Goal: Task Accomplishment & Management: Complete application form

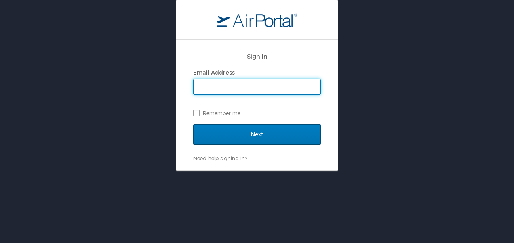
click at [237, 73] on div "Email Address" at bounding box center [257, 73] width 128 height 12
click at [235, 82] on input "Email Address" at bounding box center [257, 86] width 127 height 15
type input "jeffrey.foushee@us.indorama.net"
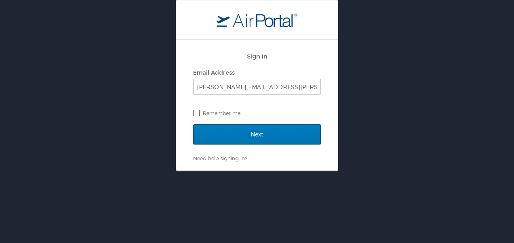
click at [203, 108] on label "Remember me" at bounding box center [257, 113] width 128 height 12
click at [199, 110] on input "Remember me" at bounding box center [195, 112] width 5 height 5
checkbox input "true"
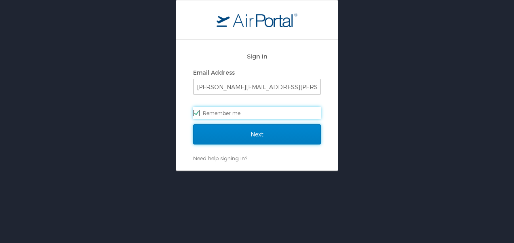
click at [226, 127] on input "Next" at bounding box center [257, 135] width 128 height 20
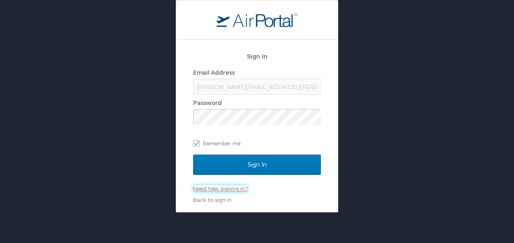
click at [220, 189] on link "Need help signing in?" at bounding box center [220, 189] width 54 height 6
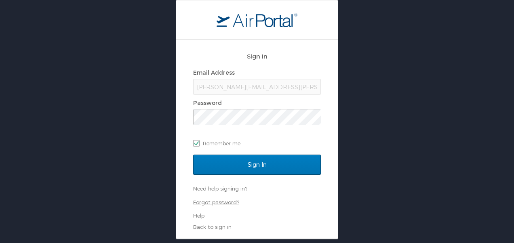
click at [223, 205] on link "Forgot password?" at bounding box center [216, 202] width 46 height 6
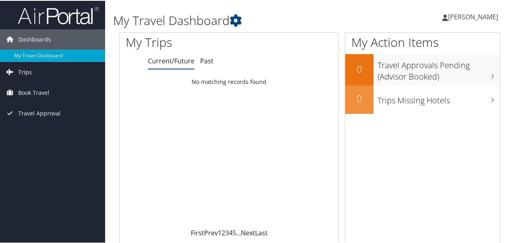
click at [32, 68] on link "Trips" at bounding box center [52, 71] width 105 height 20
click at [237, 21] on icon at bounding box center [236, 20] width 12 height 12
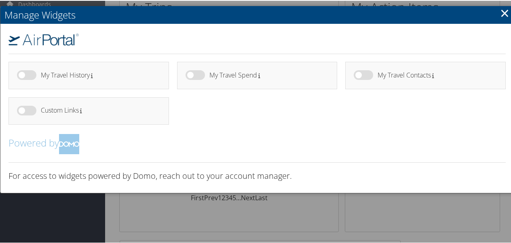
scroll to position [35, 0]
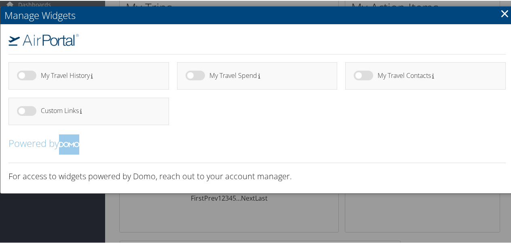
click at [371, 72] on div at bounding box center [366, 79] width 24 height 19
click at [361, 78] on label at bounding box center [363, 75] width 19 height 10
click at [361, 78] on input "checkbox" at bounding box center [360, 76] width 5 height 5
click at [395, 72] on h4 "My Travel Contacts" at bounding box center [435, 75] width 114 height 7
click at [394, 74] on h4 "My Travel Contacts" at bounding box center [435, 75] width 114 height 7
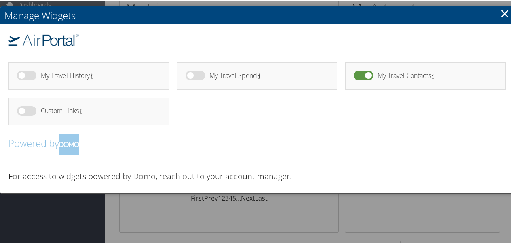
click at [368, 75] on label at bounding box center [363, 75] width 19 height 10
click at [363, 75] on input "checkbox" at bounding box center [360, 76] width 5 height 5
checkbox input "false"
click at [501, 18] on link "×" at bounding box center [504, 12] width 9 height 16
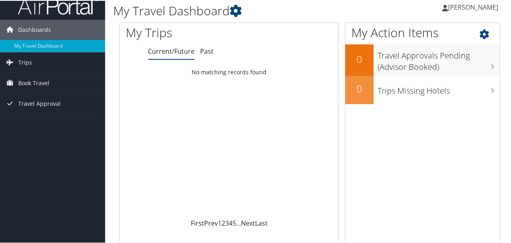
scroll to position [8, 0]
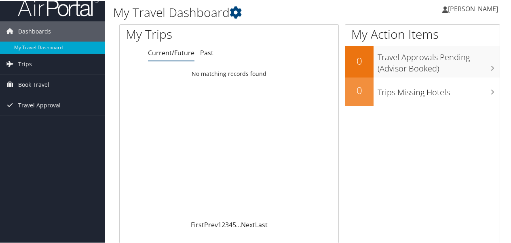
click at [472, 2] on link "[PERSON_NAME]" at bounding box center [474, 8] width 64 height 24
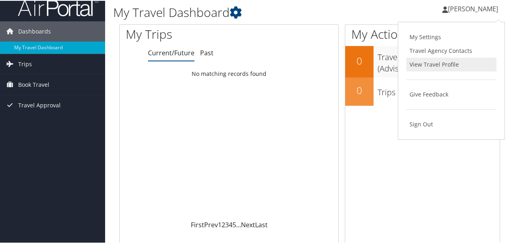
click at [448, 61] on link "View Travel Profile" at bounding box center [451, 64] width 90 height 14
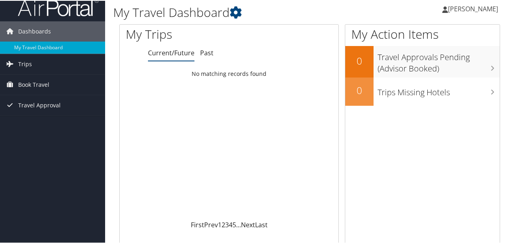
scroll to position [0, 0]
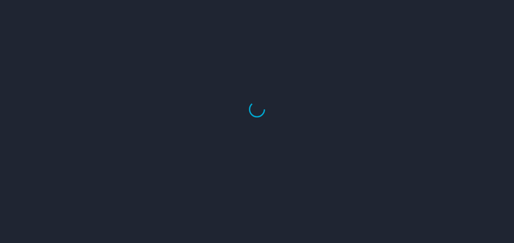
select select "US"
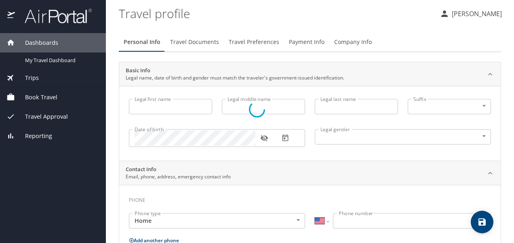
type input "Jeffrey"
type input "Ryan"
type input "Foushee"
type input "Male"
select select "US"
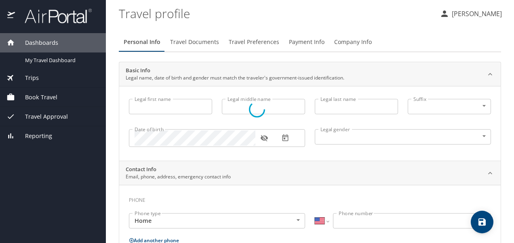
select select "US"
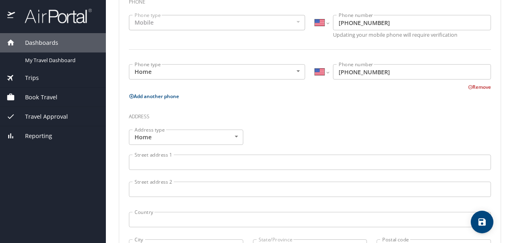
scroll to position [224, 0]
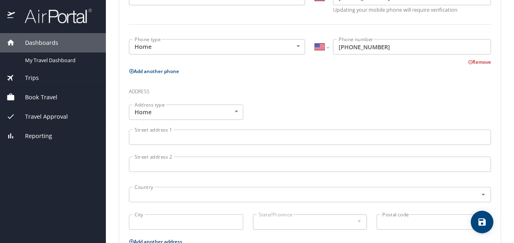
click at [220, 136] on input "Street address 1" at bounding box center [310, 137] width 362 height 15
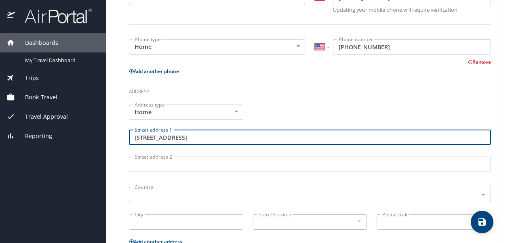
type input "19200 Space Center Blvd"
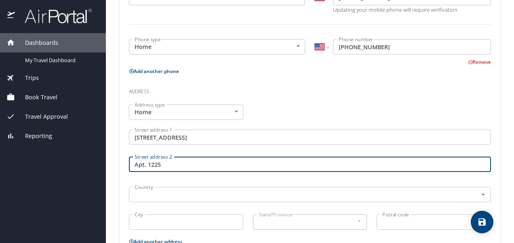
type input "Apt. 1225"
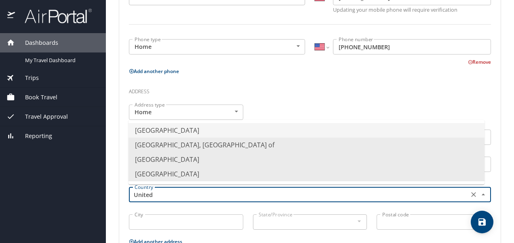
click at [217, 133] on li "United States of America" at bounding box center [307, 130] width 356 height 15
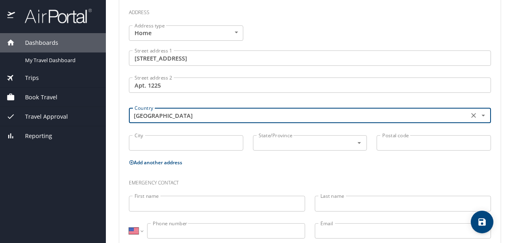
scroll to position [310, 0]
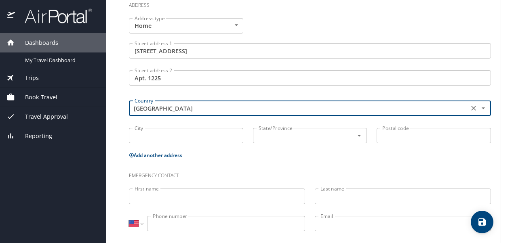
type input "United States of America"
click at [197, 145] on div "City City" at bounding box center [186, 136] width 124 height 27
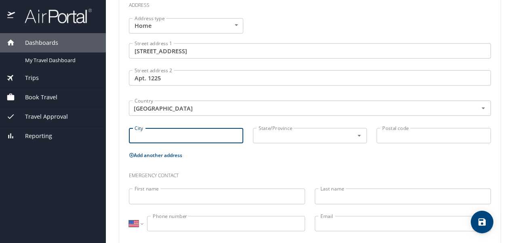
click at [188, 134] on input "City" at bounding box center [186, 135] width 114 height 15
type input "Houston"
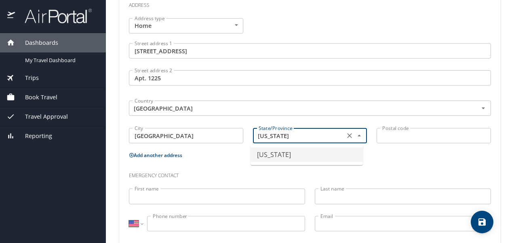
type input "Texas"
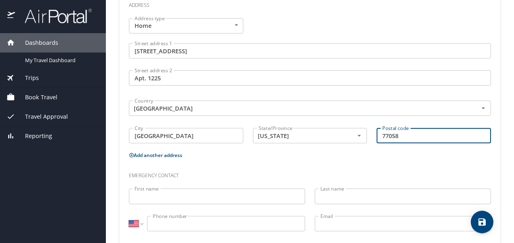
scroll to position [323, 0]
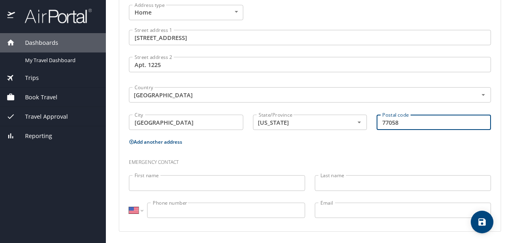
type input "77058"
click at [168, 184] on input "First name" at bounding box center [217, 182] width 176 height 15
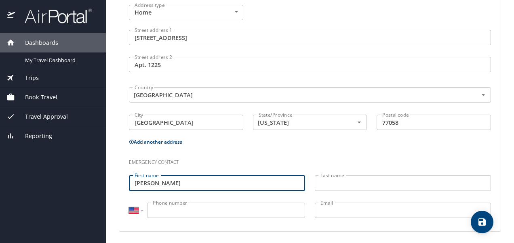
type input "Sarah"
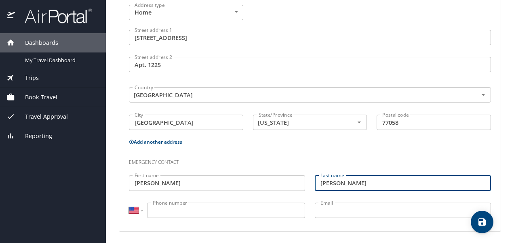
type input "Gorman"
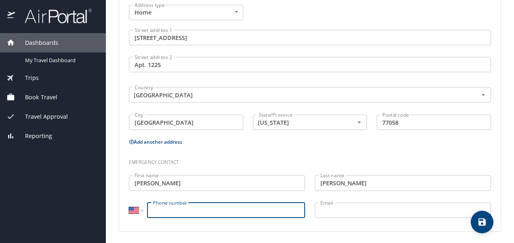
click at [165, 209] on input "Phone number" at bounding box center [226, 210] width 158 height 15
type input "(812) 390-7276"
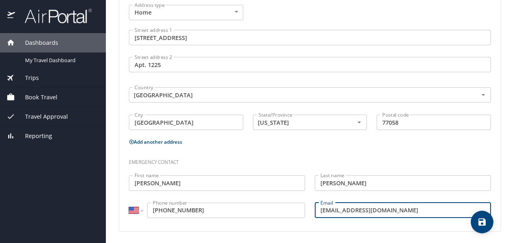
type input "sfoushee7@yahoo.com"
click at [481, 222] on icon "save" at bounding box center [482, 222] width 7 height 7
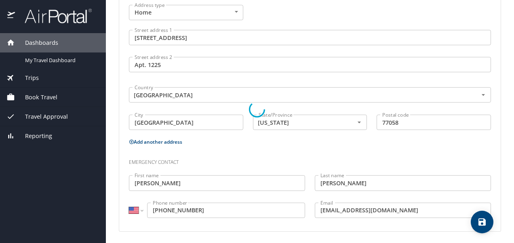
select select "US"
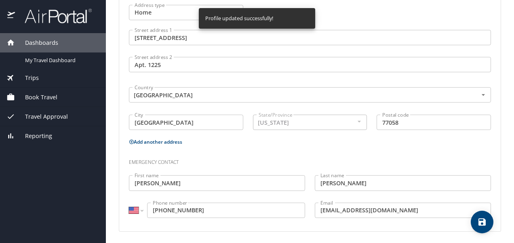
select select "US"
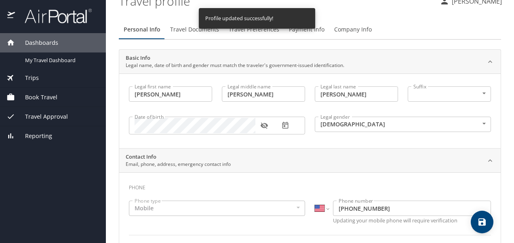
scroll to position [0, 0]
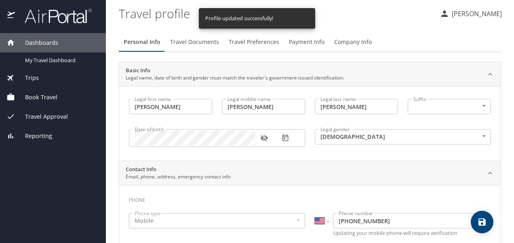
click at [203, 47] on span "Travel Documents" at bounding box center [194, 42] width 49 height 10
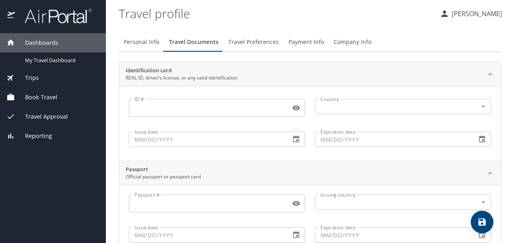
click at [204, 112] on input "ID #" at bounding box center [208, 107] width 159 height 15
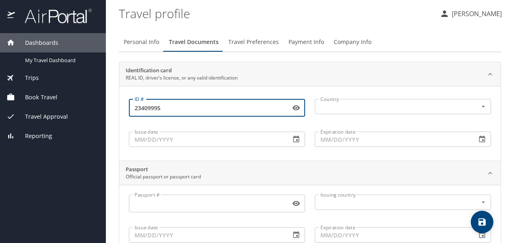
type input "23409995"
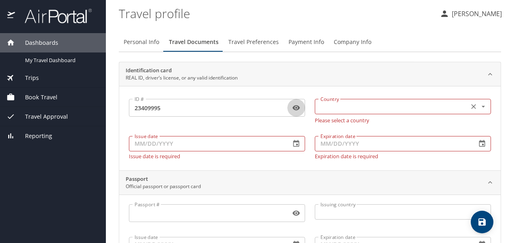
click at [326, 108] on input "text" at bounding box center [391, 106] width 148 height 11
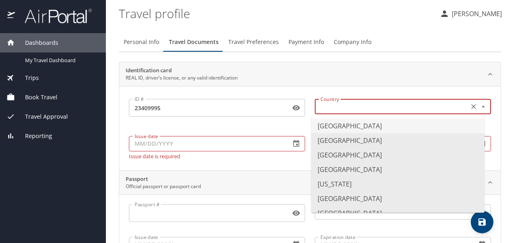
click at [344, 125] on li "United States of America" at bounding box center [397, 126] width 173 height 15
type input "United States of America"
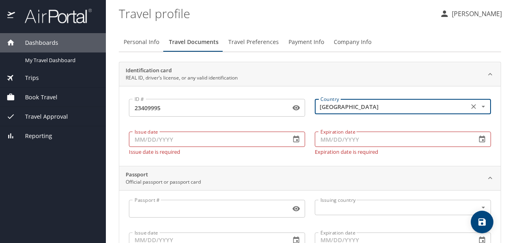
click at [225, 141] on input "Issue date" at bounding box center [206, 139] width 155 height 15
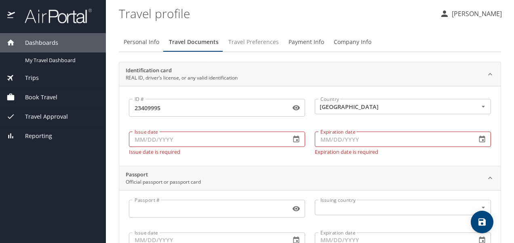
click at [244, 51] on button "Travel Preferences" at bounding box center [254, 41] width 60 height 19
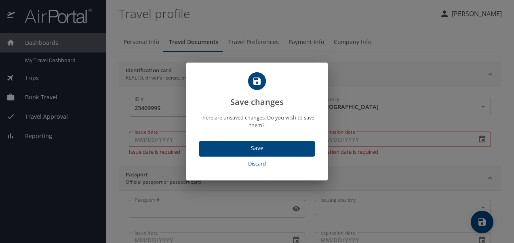
click at [256, 163] on span "Discard" at bounding box center [257, 163] width 109 height 9
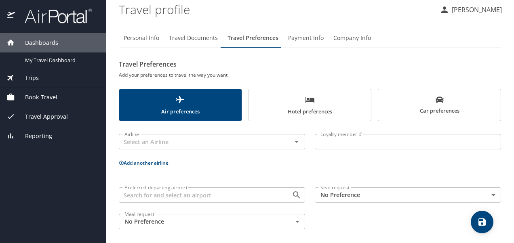
scroll to position [7, 0]
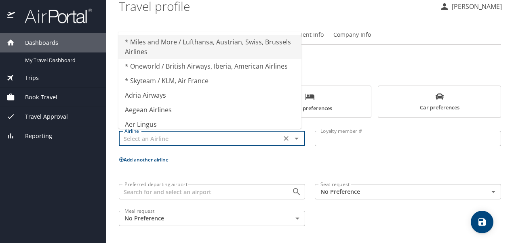
click at [259, 138] on input "text" at bounding box center [200, 138] width 158 height 11
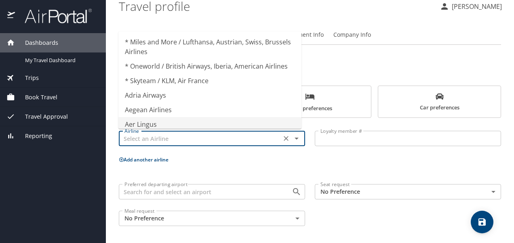
click at [231, 141] on input "text" at bounding box center [200, 138] width 158 height 11
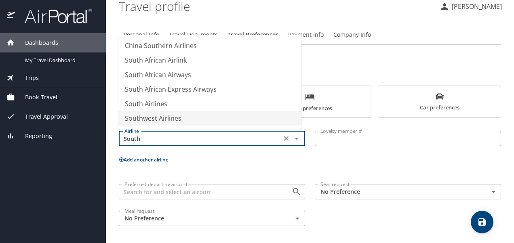
click at [149, 111] on li "Southwest Airlines" at bounding box center [209, 118] width 183 height 15
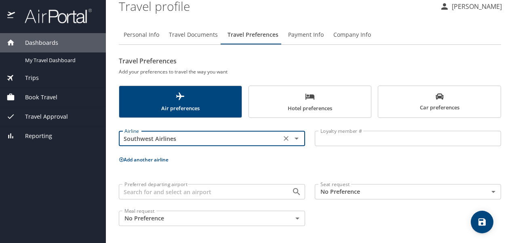
type input "Southwest Airlines"
click at [318, 142] on input "Loyalty member #" at bounding box center [408, 138] width 186 height 15
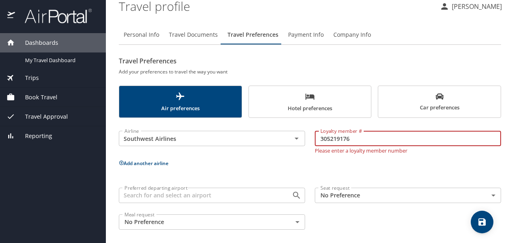
type input "305219176"
click at [289, 165] on div "Airline Southwest Airlines Airline Loyalty member # 305219176 Loyalty member # …" at bounding box center [310, 179] width 383 height 112
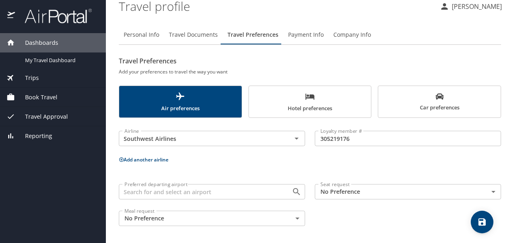
click at [120, 161] on icon at bounding box center [121, 160] width 4 height 4
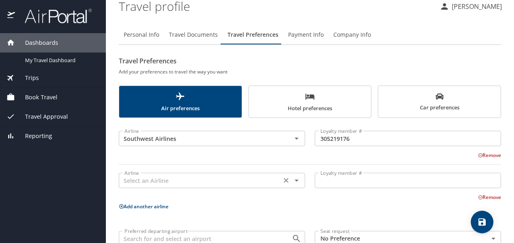
click at [150, 173] on div "Airline" at bounding box center [212, 180] width 186 height 15
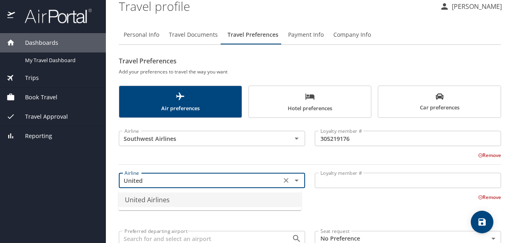
click at [148, 199] on li "United Airlines" at bounding box center [209, 200] width 183 height 15
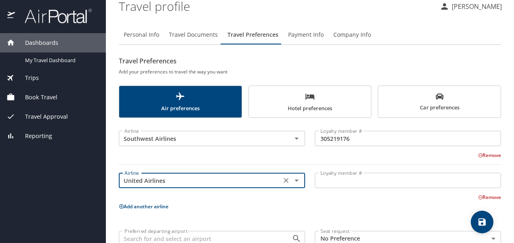
type input "United Airlines"
click at [339, 183] on input "Loyalty member #" at bounding box center [408, 180] width 186 height 15
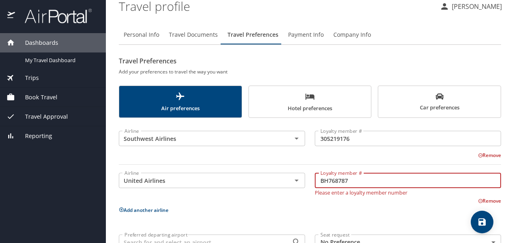
type input "BH768787"
click at [332, 189] on p "Please enter a loyalty member number" at bounding box center [408, 191] width 186 height 7
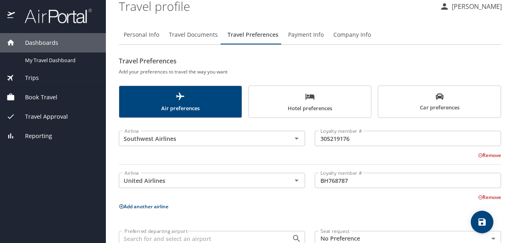
click at [315, 208] on p "Add another airline" at bounding box center [310, 207] width 383 height 10
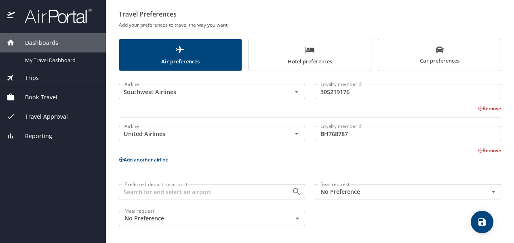
click at [212, 189] on input "Preferred departing airport" at bounding box center [200, 192] width 158 height 11
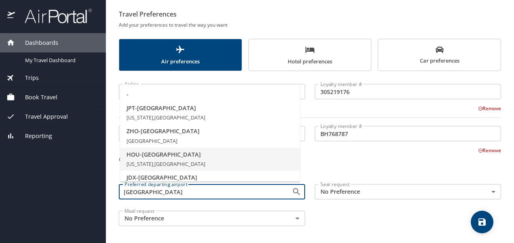
click at [182, 152] on span "HOU - Houston" at bounding box center [210, 154] width 167 height 9
type input "HOU - Houston"
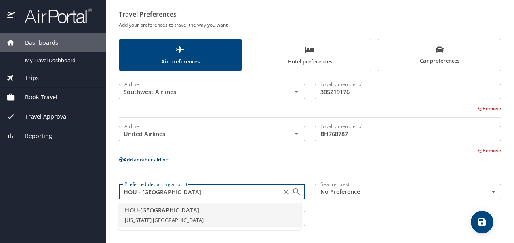
click at [202, 190] on input "HOU - Houston" at bounding box center [200, 192] width 158 height 11
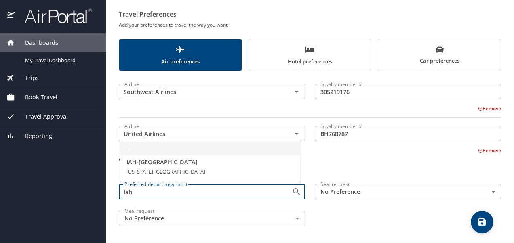
click at [227, 193] on input "iah" at bounding box center [200, 192] width 158 height 11
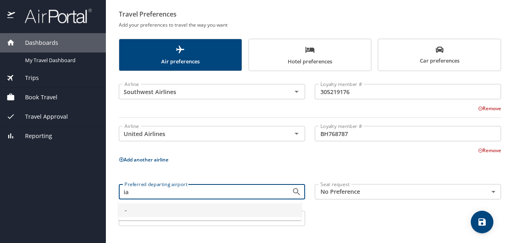
type input "i"
type input "h"
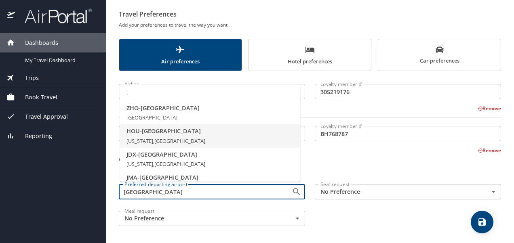
click at [153, 133] on span "HOU - Houston" at bounding box center [210, 131] width 167 height 9
type input "HOU - Houston"
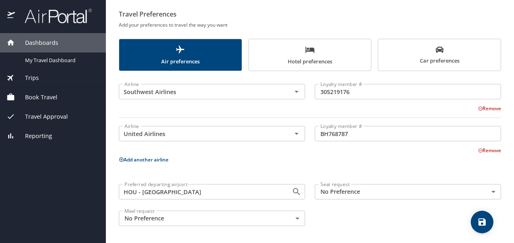
click at [293, 207] on div "Meal request No Preference NotApplicable Meal request" at bounding box center [212, 218] width 196 height 25
click at [289, 216] on body "Dashboards My Travel Dashboard Trips Current / Future Trips Past Trips Trips Mi…" at bounding box center [257, 121] width 514 height 243
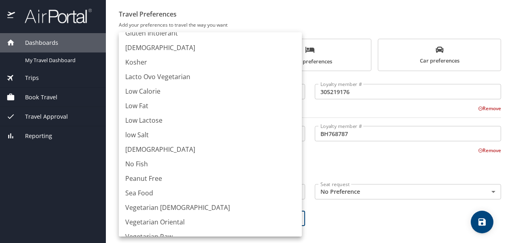
scroll to position [108, 0]
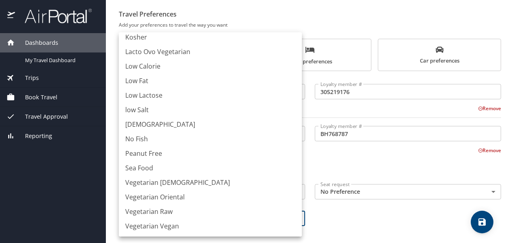
click at [351, 219] on div at bounding box center [257, 121] width 514 height 243
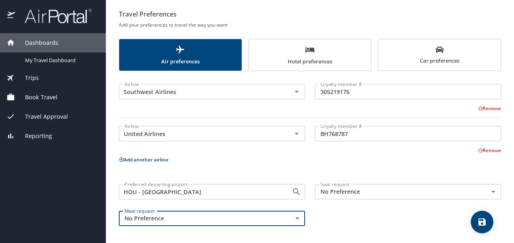
click at [349, 188] on body "Dashboards My Travel Dashboard Trips Current / Future Trips Past Trips Trips Mi…" at bounding box center [257, 121] width 514 height 243
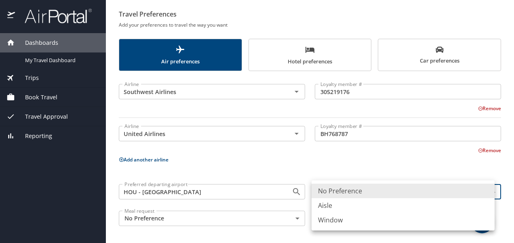
click at [343, 220] on li "Window" at bounding box center [403, 220] width 183 height 15
type input "Window"
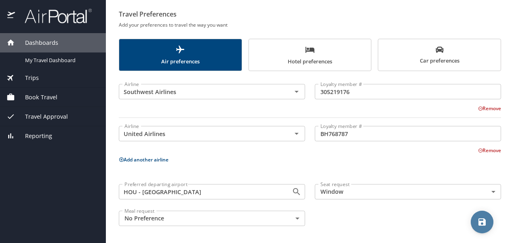
click at [481, 216] on button "save" at bounding box center [482, 222] width 23 height 23
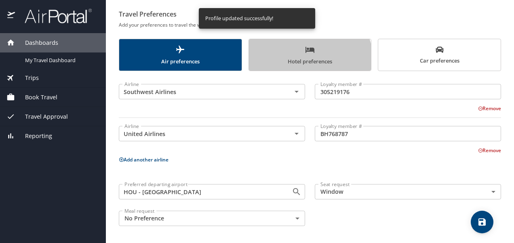
click at [290, 65] on span "Hotel preferences" at bounding box center [310, 55] width 113 height 21
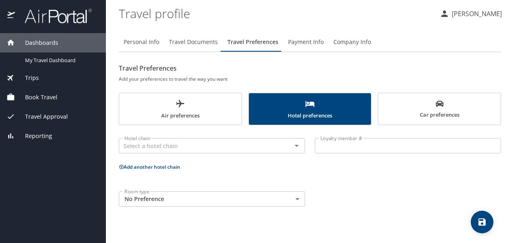
click at [307, 41] on span "Payment Info" at bounding box center [306, 42] width 36 height 10
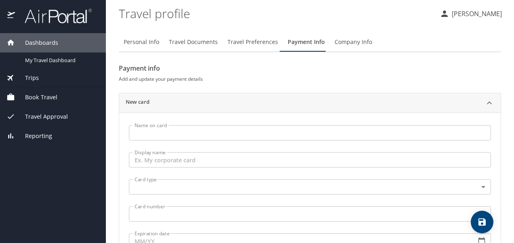
click at [361, 42] on span "Company Info" at bounding box center [354, 42] width 38 height 10
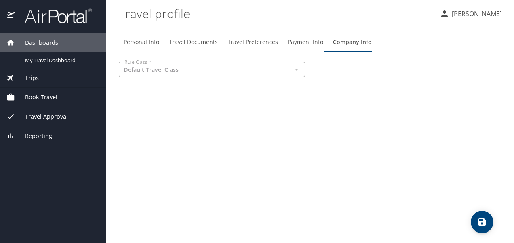
click at [305, 67] on div "Default Travel Class Rule Class *" at bounding box center [212, 69] width 186 height 15
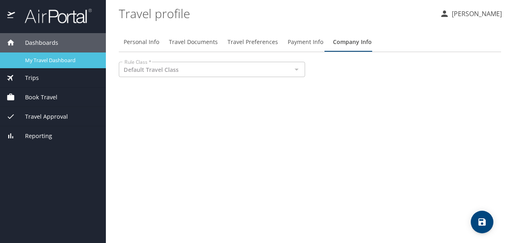
click at [49, 65] on link "My Travel Dashboard" at bounding box center [53, 61] width 106 height 16
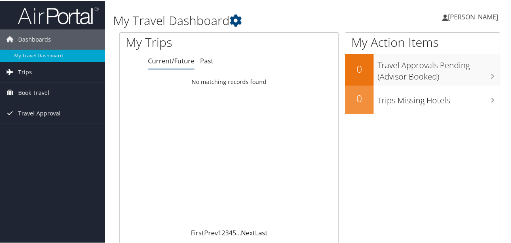
click at [55, 70] on link "Trips" at bounding box center [52, 71] width 105 height 20
click at [35, 123] on span "Book Travel" at bounding box center [33, 128] width 31 height 20
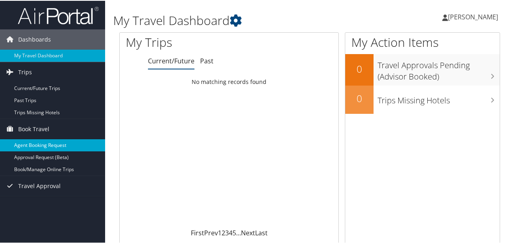
click at [24, 143] on link "Agent Booking Request" at bounding box center [52, 145] width 105 height 12
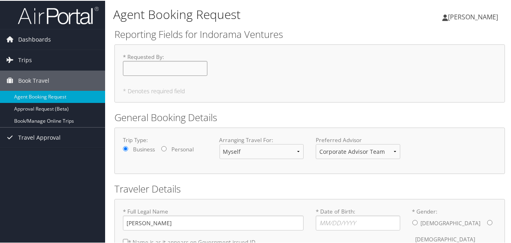
click at [167, 66] on input "* Requested By : Required" at bounding box center [165, 67] width 85 height 15
type input "[PERSON_NAME]"
click at [327, 152] on select "Corporate Advisor Team" at bounding box center [358, 151] width 85 height 15
click at [292, 167] on div "Trip Type: Business Personal Arranging Travel For: Myself Another Traveler Gues…" at bounding box center [309, 150] width 391 height 47
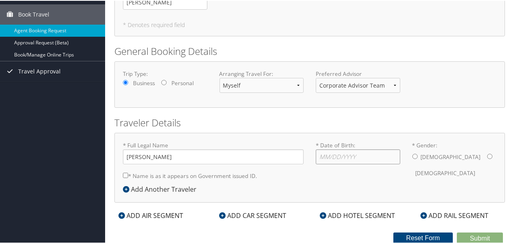
click at [332, 154] on input "* Date of Birth: Invalid Date" at bounding box center [358, 156] width 85 height 15
type input "02/10/1981"
click at [415, 162] on div "Male Female" at bounding box center [454, 165] width 85 height 32
click at [412, 152] on div "[DEMOGRAPHIC_DATA] [DEMOGRAPHIC_DATA]" at bounding box center [454, 165] width 85 height 32
click at [339, 195] on div "* Full Legal Name Jeffrey Ryan Foushee * Name is as it appears on Government is…" at bounding box center [309, 167] width 391 height 70
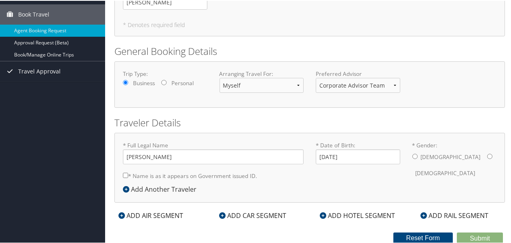
click at [459, 110] on form "Reporting Fields for Indorama Ventures * Requested By : Jeff Foushee Required *…" at bounding box center [309, 102] width 391 height 284
click at [414, 158] on div "Male Female" at bounding box center [454, 165] width 85 height 32
click at [412, 154] on input "* Gender: Male Female" at bounding box center [414, 155] width 5 height 5
radio input "true"
click at [141, 171] on label "* Name is as it appears on Government issued ID." at bounding box center [190, 175] width 134 height 15
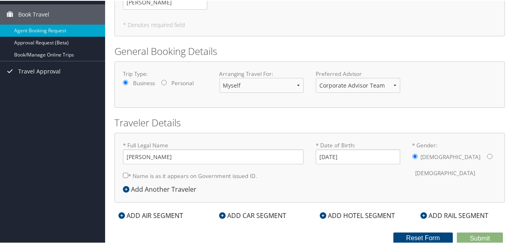
click at [128, 172] on input "* Name is as it appears on Government issued ID." at bounding box center [125, 174] width 5 height 5
checkbox input "true"
click at [176, 216] on div "ADD AIR SEGMENT" at bounding box center [150, 215] width 73 height 10
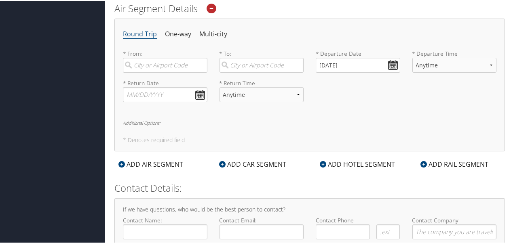
scroll to position [275, 0]
click at [139, 70] on input "search" at bounding box center [165, 65] width 85 height 15
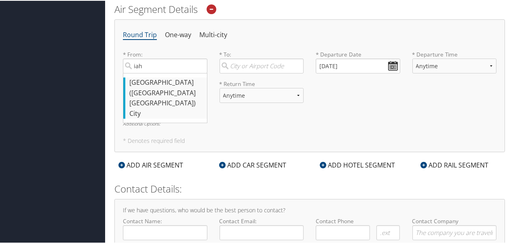
click at [134, 82] on div "Houston (IAH TX)" at bounding box center [166, 92] width 74 height 31
click at [134, 73] on input "iah" at bounding box center [165, 65] width 85 height 15
type input "Houston (IAH TX)"
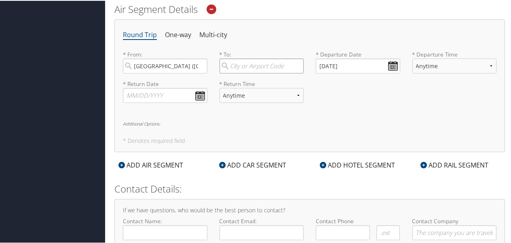
click at [247, 65] on input "search" at bounding box center [262, 65] width 85 height 15
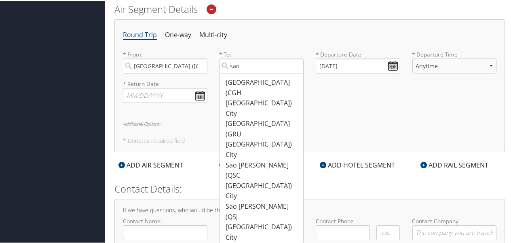
click at [344, 104] on div "* Return Date Dates must be valid * Return Time Anytime Early Morning (5AM-7AM)…" at bounding box center [310, 94] width 386 height 30
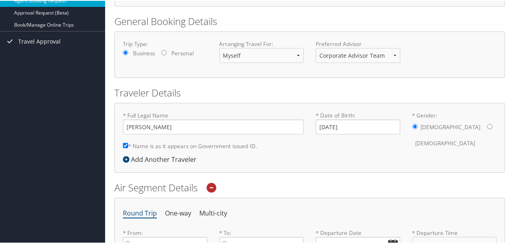
scroll to position [99, 0]
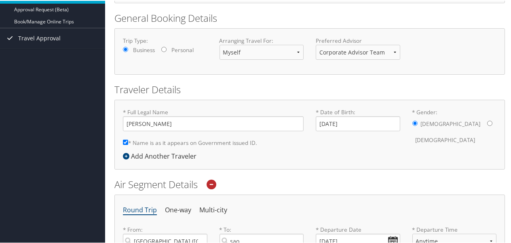
click at [309, 167] on div "* Full Legal Name Jeffrey Ryan Foushee * Name is as it appears on Government is…" at bounding box center [309, 134] width 391 height 70
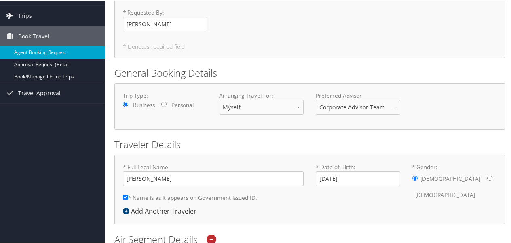
scroll to position [44, 0]
click at [395, 120] on div "Preferred Advisor Corporate Advisor Team You must select an Advisor" at bounding box center [358, 106] width 97 height 30
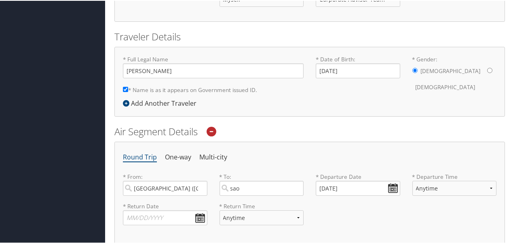
scroll to position [183, 0]
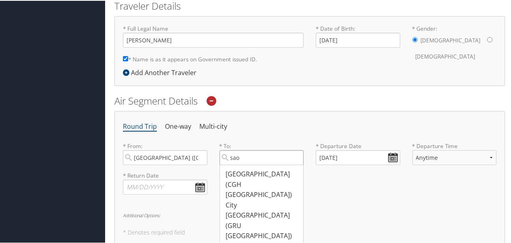
click at [248, 152] on input "sao" at bounding box center [262, 157] width 85 height 15
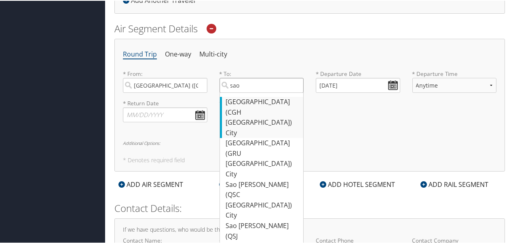
scroll to position [315, 0]
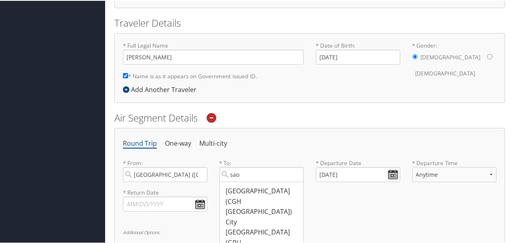
click at [268, 93] on div "* Full Legal Name Jeffrey Ryan Foushee * Name is as it appears on Government is…" at bounding box center [309, 67] width 391 height 70
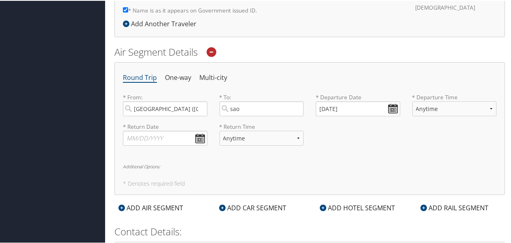
scroll to position [246, 0]
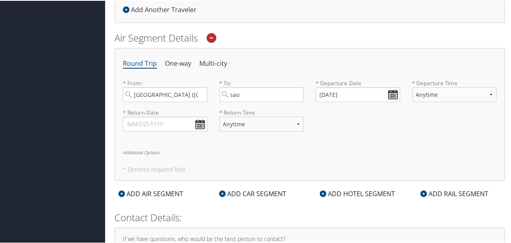
click at [349, 164] on div "Round Trip One-way Multi-city * From: Houston (IAH TX) Required * To: sao Sao P…" at bounding box center [309, 113] width 391 height 133
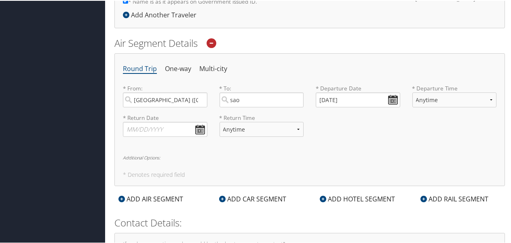
scroll to position [240, 0]
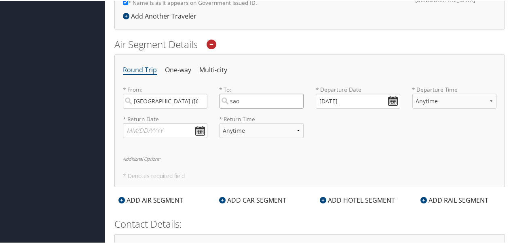
click at [262, 95] on input "sao" at bounding box center [262, 100] width 85 height 15
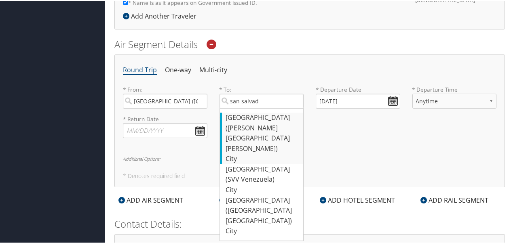
click at [259, 122] on div "San Salvador (SAL El Salvador)" at bounding box center [263, 132] width 74 height 41
click at [259, 108] on input "san salvad" at bounding box center [262, 100] width 85 height 15
type input "San Salvador (SAL El Salvador)"
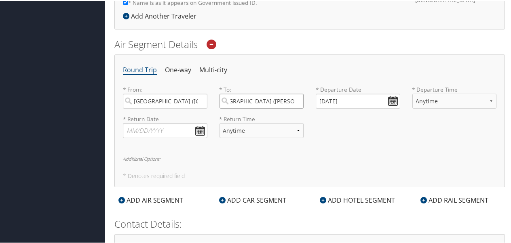
scroll to position [0, 0]
click at [293, 99] on input "San Salvador (SAL El Salvador)" at bounding box center [262, 100] width 85 height 15
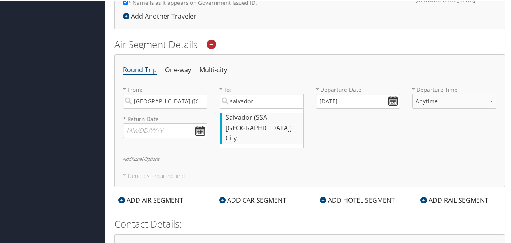
click at [249, 116] on div "Salvador (SSA Brazil)" at bounding box center [263, 122] width 74 height 21
click at [249, 108] on input "salvador" at bounding box center [262, 100] width 85 height 15
type input "Salvador (SSA Brazil)"
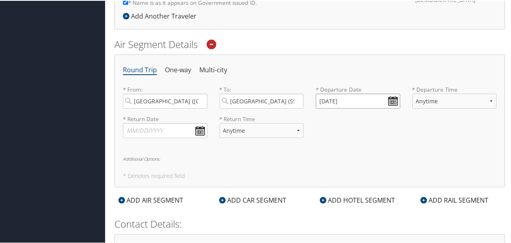
click at [342, 100] on input "09/04/2025" at bounding box center [358, 100] width 85 height 15
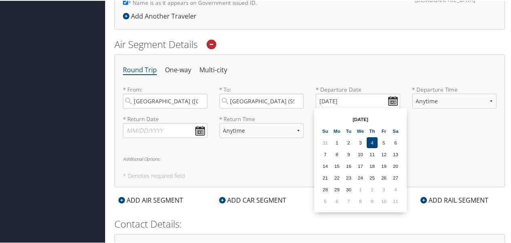
click at [364, 118] on th "Sep 2025" at bounding box center [361, 118] width 58 height 11
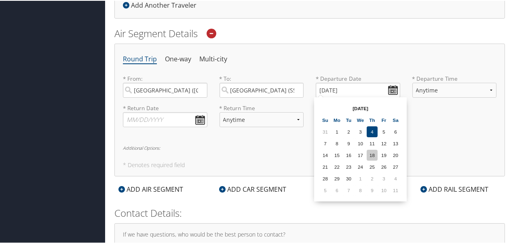
scroll to position [250, 0]
click at [374, 110] on th "Sep 2025" at bounding box center [361, 108] width 58 height 11
click at [390, 85] on input "09/04/2025" at bounding box center [358, 89] width 85 height 15
click at [391, 87] on input "09/04/2025" at bounding box center [358, 89] width 85 height 15
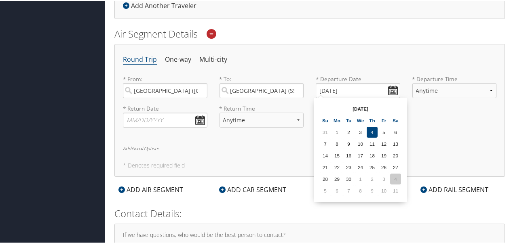
click at [397, 182] on td "4" at bounding box center [395, 178] width 11 height 11
click at [386, 85] on input "10/04/2025" at bounding box center [358, 89] width 85 height 15
click at [391, 101] on div "Sep 2025 Su Mo Tu We Th Fr Sa 31 1 2 3 4 5 6 7 8 9 10 11 12 13 14 15 16 17 18 1…" at bounding box center [360, 149] width 86 height 98
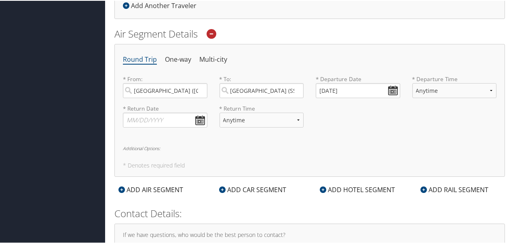
click at [371, 76] on label "* Departure Date" at bounding box center [358, 78] width 85 height 8
click at [391, 90] on input "10/04/2025" at bounding box center [358, 89] width 85 height 15
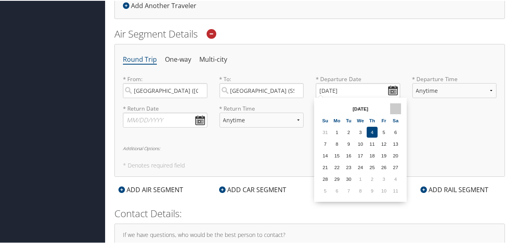
click at [400, 106] on th at bounding box center [395, 108] width 11 height 11
click at [329, 108] on th at bounding box center [325, 108] width 11 height 11
click at [395, 109] on th at bounding box center [395, 108] width 11 height 11
click at [392, 154] on td "18" at bounding box center [395, 155] width 11 height 11
type input "10/18/2025"
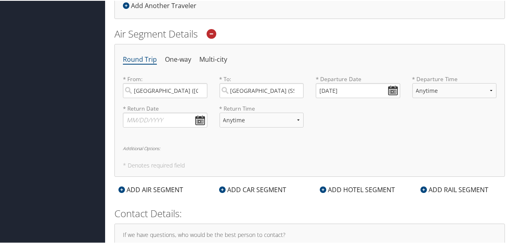
click at [429, 80] on label "* Departure Time Anytime Early Morning (5AM-7AM) Morning (7AM-12PM) Afternoon (…" at bounding box center [454, 89] width 85 height 30
click at [429, 82] on select "Anytime Early Morning (5AM-7AM) Morning (7AM-12PM) Afternoon (12PM-5PM) Evening…" at bounding box center [454, 89] width 85 height 15
click at [196, 120] on input "text" at bounding box center [165, 119] width 85 height 15
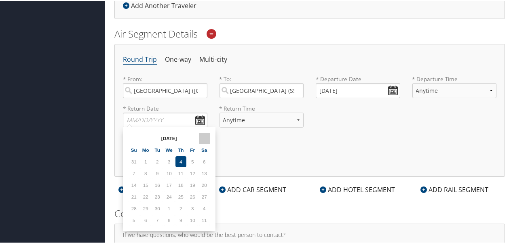
click at [206, 136] on th at bounding box center [204, 137] width 11 height 11
click at [199, 194] on td "22" at bounding box center [204, 196] width 11 height 11
type input "11/22/2025"
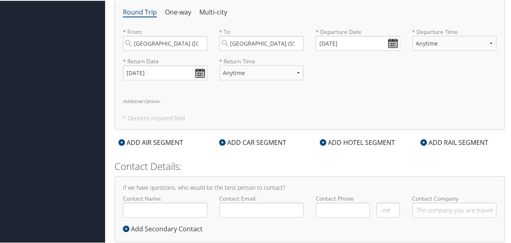
scroll to position [280, 0]
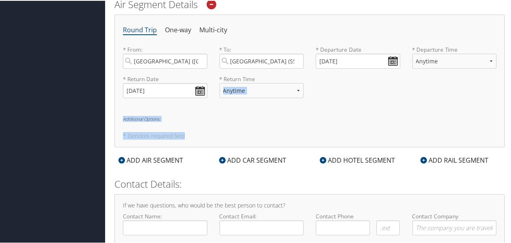
drag, startPoint x: 208, startPoint y: 142, endPoint x: 258, endPoint y: 87, distance: 73.8
click at [258, 87] on div "Round Trip One-way Multi-city * From: Houston (IAH TX) Required * To: Salvador …" at bounding box center [309, 80] width 391 height 133
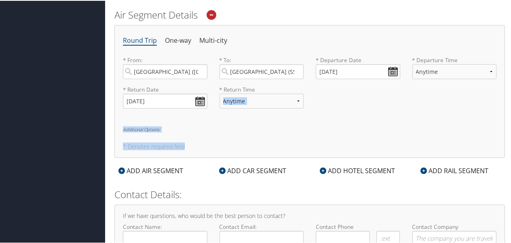
scroll to position [270, 0]
click at [175, 112] on div "* Return Date 11/22/2025 Dates must be valid" at bounding box center [165, 100] width 97 height 30
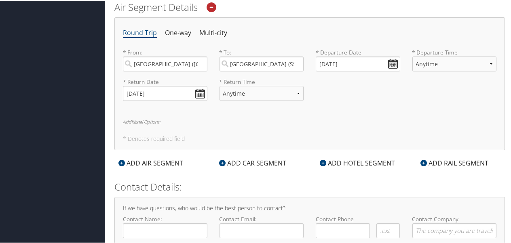
scroll to position [275, 0]
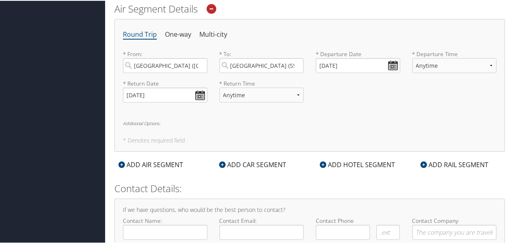
click at [155, 160] on div "ADD AIR SEGMENT" at bounding box center [150, 164] width 73 height 10
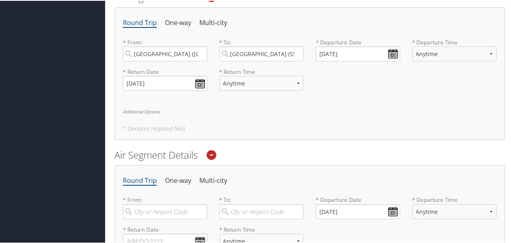
scroll to position [287, 0]
click at [173, 23] on li "One-way" at bounding box center [178, 22] width 26 height 15
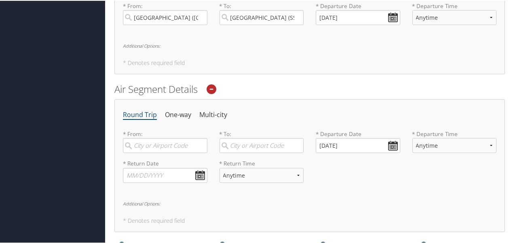
scroll to position [324, 0]
click at [174, 110] on li "One-way" at bounding box center [178, 114] width 26 height 15
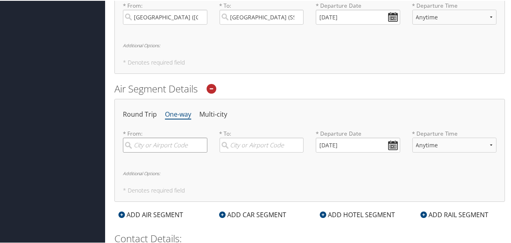
click at [173, 137] on input "search" at bounding box center [165, 144] width 85 height 15
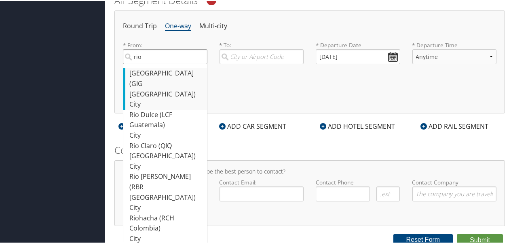
scroll to position [412, 0]
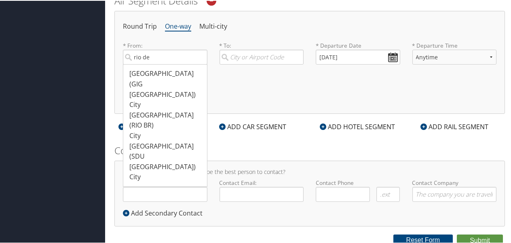
click at [259, 75] on div "Round Trip One-way Multi-city * From: rio de Rio De Janeiro (GIG Brazil) City 4…" at bounding box center [309, 62] width 391 height 104
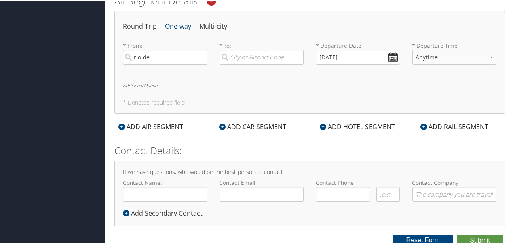
click at [159, 44] on label "* From: rio de Rio De Janeiro (GIG Brazil) City 4253 4253 Rio De Janeiro (RIO B…" at bounding box center [165, 52] width 85 height 23
click at [159, 49] on input "rio de" at bounding box center [165, 56] width 85 height 15
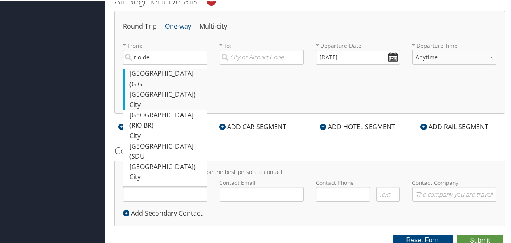
click at [165, 78] on div "Rio De Janeiro (GIG Brazil)" at bounding box center [166, 83] width 74 height 31
click at [165, 64] on input "rio de" at bounding box center [165, 56] width 85 height 15
type input "Rio De Janeiro (GIG Brazil)"
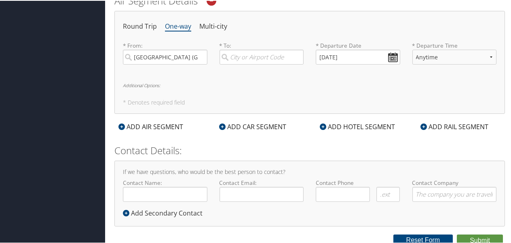
scroll to position [0, 0]
click at [165, 78] on div "Round Trip One-way Multi-city * From: Rio De Janeiro (GIG Brazil) Required * To…" at bounding box center [309, 62] width 391 height 104
click at [234, 60] on input "search" at bounding box center [262, 56] width 85 height 15
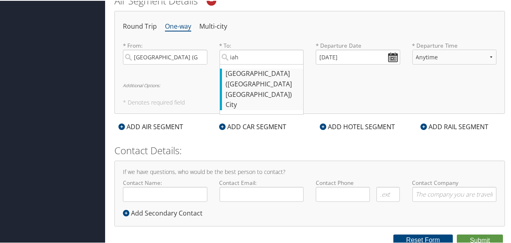
click at [248, 99] on div "City" at bounding box center [263, 104] width 74 height 11
click at [248, 64] on input "iah" at bounding box center [262, 56] width 85 height 15
type input "Houston (IAH TX)"
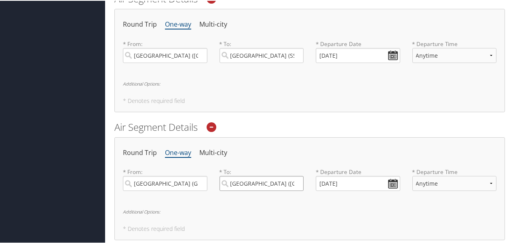
scroll to position [285, 0]
click at [394, 181] on input "09/04/2025" at bounding box center [358, 183] width 85 height 15
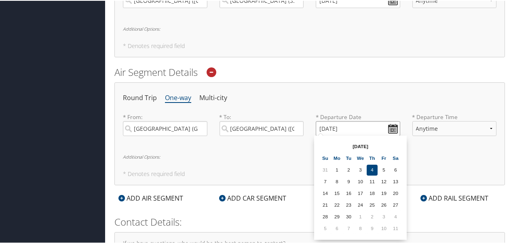
scroll to position [341, 0]
click at [393, 150] on th at bounding box center [395, 145] width 11 height 11
click at [394, 147] on th at bounding box center [395, 145] width 11 height 11
click at [382, 206] on td "21" at bounding box center [383, 204] width 11 height 11
type input "11/21/2025"
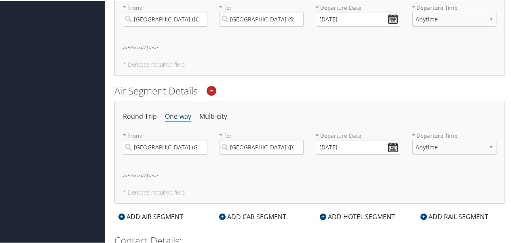
scroll to position [322, 0]
click at [177, 95] on h2 "Air Segment Details" at bounding box center [309, 90] width 391 height 14
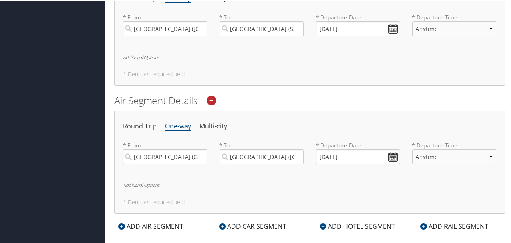
scroll to position [307, 0]
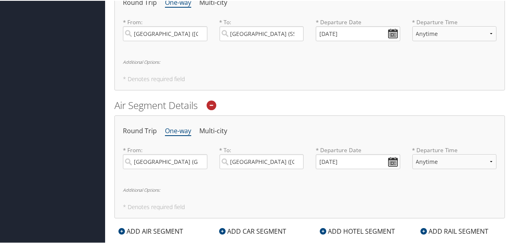
click at [222, 86] on div "Round Trip One-way Multi-city * From: Houston (IAH TX) Required * To: Salvador …" at bounding box center [309, 38] width 391 height 104
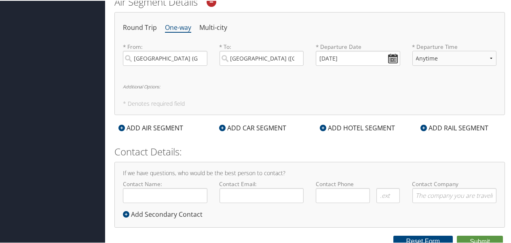
scroll to position [413, 0]
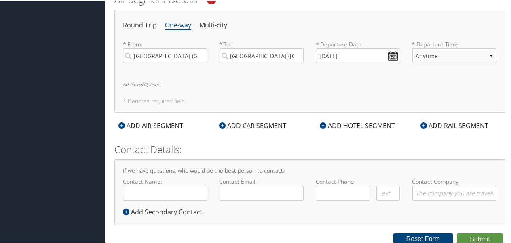
click at [331, 122] on div "ADD HOTEL SEGMENT" at bounding box center [357, 125] width 83 height 10
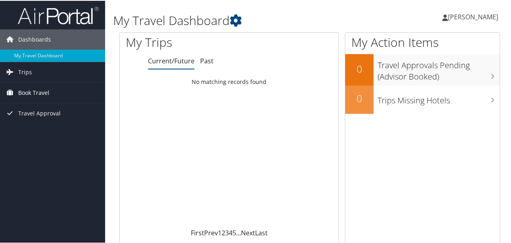
click at [38, 92] on span "Book Travel" at bounding box center [33, 92] width 31 height 20
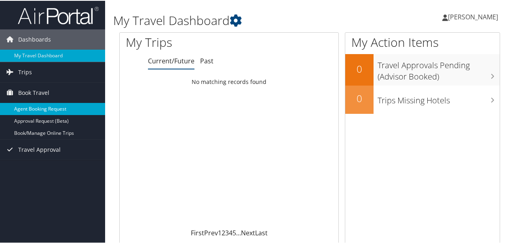
click at [58, 108] on link "Agent Booking Request" at bounding box center [52, 108] width 105 height 12
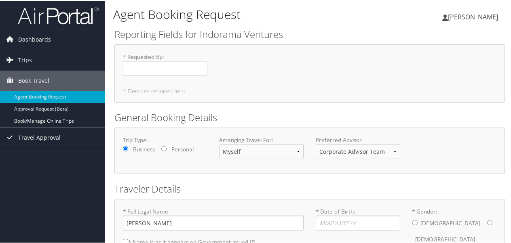
click at [132, 76] on div "* Requested By : Required" at bounding box center [165, 67] width 97 height 30
click at [137, 50] on div "* Requested By : Required * Denotes required field" at bounding box center [309, 73] width 391 height 58
click at [137, 61] on input "* Requested By : Required" at bounding box center [165, 67] width 85 height 15
type input "Jeff Foushee"
type input "02/10/1981"
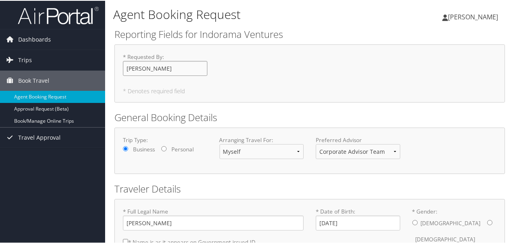
scroll to position [66, 0]
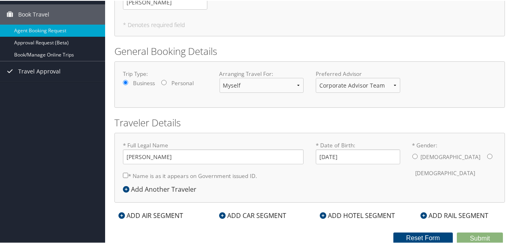
click at [214, 173] on label "* Name is as it appears on Government issued ID." at bounding box center [190, 175] width 134 height 15
click at [128, 173] on input "* Name is as it appears on Government issued ID." at bounding box center [125, 174] width 5 height 5
checkbox input "true"
click at [157, 220] on form "Reporting Fields for Indorama Ventures * Requested By : Jeff Foushee Required *…" at bounding box center [309, 102] width 391 height 284
click at [417, 157] on div "Male Female" at bounding box center [454, 165] width 85 height 32
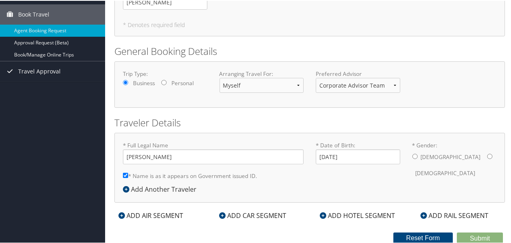
click at [414, 156] on input "* Gender: Male Female" at bounding box center [414, 155] width 5 height 5
radio input "true"
click at [167, 222] on form "Reporting Fields for Indorama Ventures * Requested By : Jeff Foushee Required *…" at bounding box center [309, 102] width 391 height 284
click at [156, 216] on div "ADD AIR SEGMENT" at bounding box center [150, 215] width 73 height 10
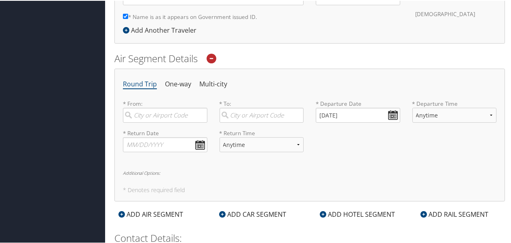
scroll to position [226, 0]
click at [163, 100] on label "* From: Required" at bounding box center [165, 110] width 85 height 23
click at [163, 107] on input "search" at bounding box center [165, 114] width 85 height 15
click at [163, 100] on label "* From: Required" at bounding box center [165, 110] width 85 height 23
click at [163, 107] on input "search" at bounding box center [165, 114] width 85 height 15
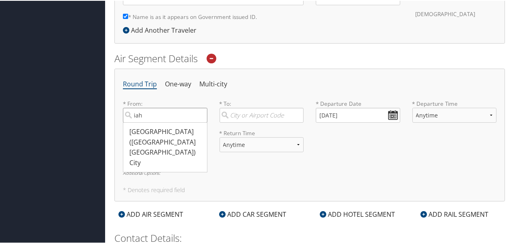
type input "iah"
click at [140, 157] on div "City" at bounding box center [166, 162] width 74 height 11
click at [140, 122] on input "iah" at bounding box center [165, 114] width 85 height 15
type input "Houston (IAH TX)"
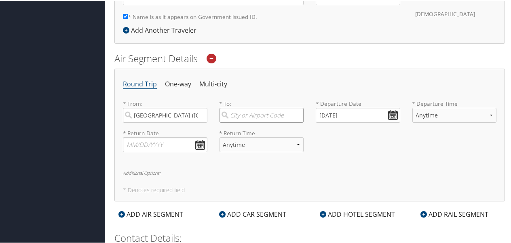
click at [243, 109] on input "search" at bounding box center [262, 114] width 85 height 15
click at [244, 128] on div "Salvador (SSA Brazil)" at bounding box center [263, 136] width 74 height 21
click at [244, 122] on input "ssa" at bounding box center [262, 114] width 85 height 15
type input "Salvador (SSA Brazil)"
click at [364, 105] on label "* Departure Date" at bounding box center [358, 103] width 85 height 8
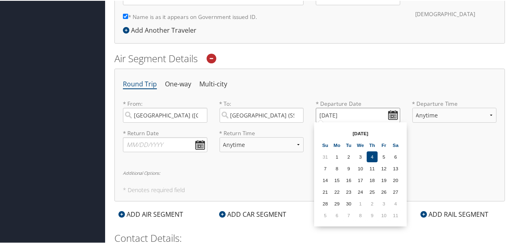
click at [365, 107] on input "09/04/2025" at bounding box center [358, 114] width 85 height 15
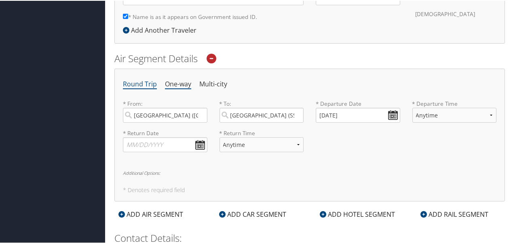
click at [174, 84] on li "One-way" at bounding box center [178, 83] width 26 height 15
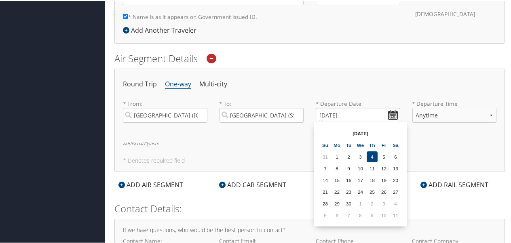
click at [389, 116] on input "09/04/2025" at bounding box center [358, 114] width 85 height 15
click at [218, 135] on div "Round Trip One-way Multi-city * From: Houston (IAH TX) Required * To: Salvador …" at bounding box center [309, 120] width 391 height 104
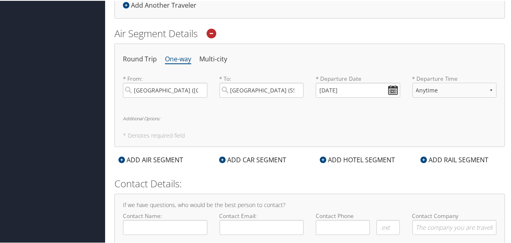
scroll to position [251, 0]
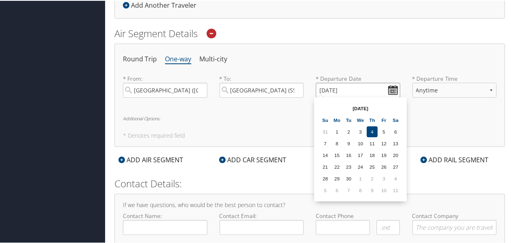
click at [387, 90] on input "09/04/2025" at bounding box center [358, 89] width 85 height 15
click at [394, 102] on th at bounding box center [395, 107] width 11 height 11
click at [391, 154] on td "18" at bounding box center [395, 154] width 11 height 11
type input "10/18/2025"
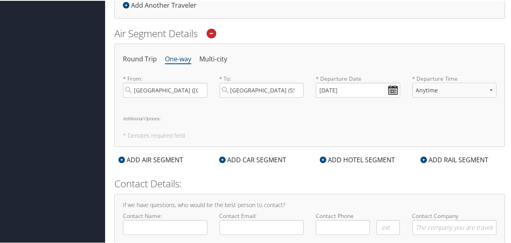
click at [162, 160] on div "ADD AIR SEGMENT" at bounding box center [150, 159] width 73 height 10
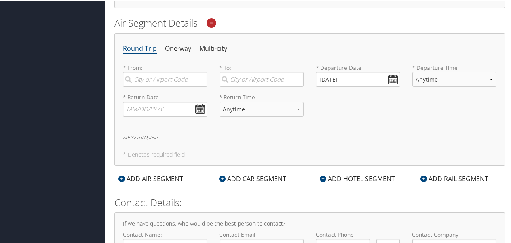
scroll to position [389, 0]
click at [153, 81] on input "search" at bounding box center [165, 79] width 85 height 15
type input "Rio De Janeiro (GIG Brazil)"
type input "Houston (IAH TX)"
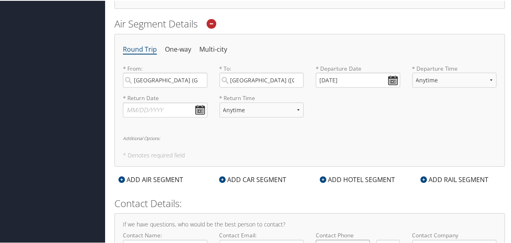
type input "( ) -"
click at [338, 79] on input "09/04/2025" at bounding box center [358, 79] width 85 height 15
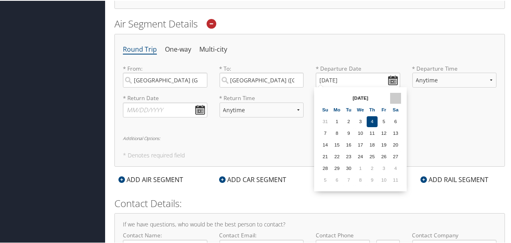
click at [398, 92] on th at bounding box center [395, 97] width 11 height 11
click at [383, 154] on td "21" at bounding box center [383, 156] width 11 height 11
type input "11/21/2025"
click at [358, 78] on input "11/21/2025" at bounding box center [358, 79] width 85 height 15
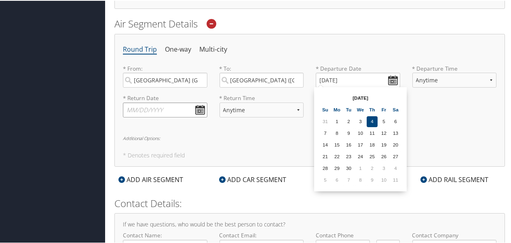
click at [172, 103] on input "text" at bounding box center [165, 109] width 85 height 15
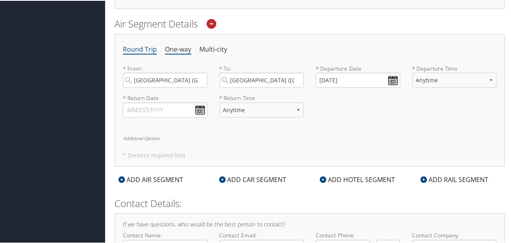
click at [170, 47] on li "One-way" at bounding box center [178, 49] width 26 height 15
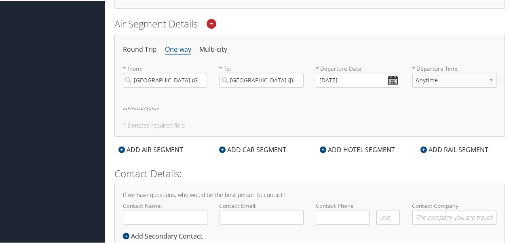
scroll to position [413, 0]
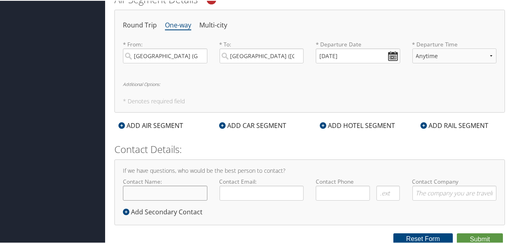
click at [165, 188] on input "Contact Name:" at bounding box center [165, 192] width 85 height 15
click at [320, 156] on div "Contact Details: If we have questions, who would be the best person to contact?…" at bounding box center [309, 183] width 391 height 83
click at [193, 189] on input "Contact Name:" at bounding box center [165, 192] width 85 height 15
type input "Jeffrey Ryan Foushee"
type input "jeffrey.foushee@us.indorama.net"
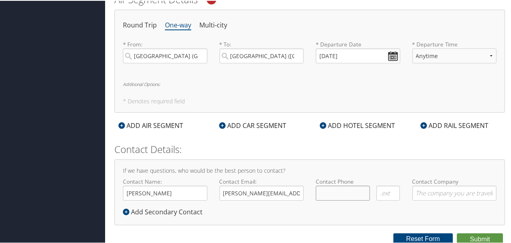
type input "( ) -"
click at [326, 189] on input "( ) -" at bounding box center [343, 192] width 54 height 15
type input "( ) -"
click at [416, 195] on input "Contact Company" at bounding box center [454, 192] width 85 height 15
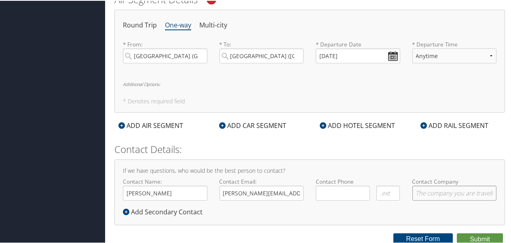
click at [447, 197] on input "Contact Company" at bounding box center [454, 192] width 85 height 15
drag, startPoint x: 440, startPoint y: 193, endPoint x: 502, endPoint y: 198, distance: 62.1
drag, startPoint x: 447, startPoint y: 194, endPoint x: 497, endPoint y: 212, distance: 53.2
click at [499, 212] on div "If we have questions, who would be the best person to contact? Contact Name: Je…" at bounding box center [309, 192] width 391 height 66
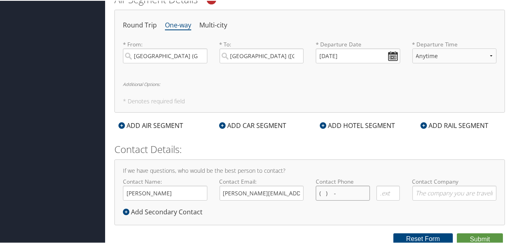
click at [340, 188] on input "( ) -" at bounding box center [343, 192] width 54 height 15
type input "(281) 770-3926"
click at [337, 216] on div "If we have questions, who would be the best person to contact? Contact Name: Je…" at bounding box center [309, 192] width 391 height 66
click at [419, 189] on input "Contact Company" at bounding box center [454, 192] width 85 height 15
type input "C"
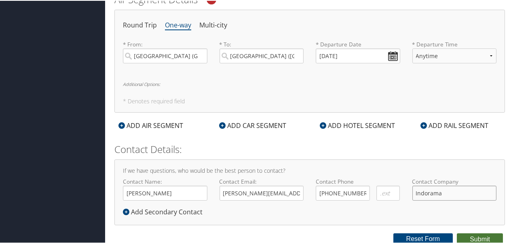
type input "Indorama"
click at [468, 236] on button "Submit" at bounding box center [480, 239] width 46 height 12
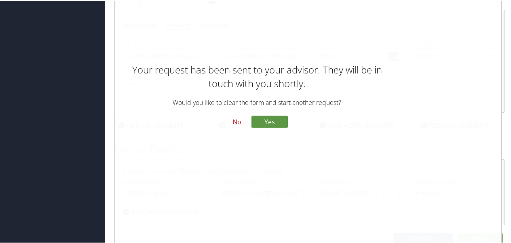
click at [234, 118] on button "No" at bounding box center [236, 121] width 21 height 14
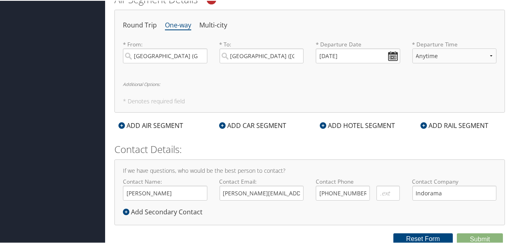
scroll to position [0, 0]
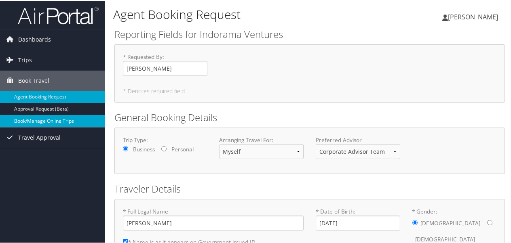
click at [39, 116] on link "Book/Manage Online Trips" at bounding box center [52, 120] width 105 height 12
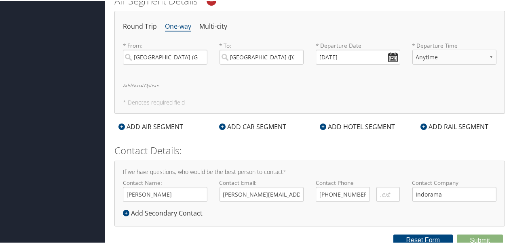
scroll to position [413, 0]
